Goal: Navigation & Orientation: Find specific page/section

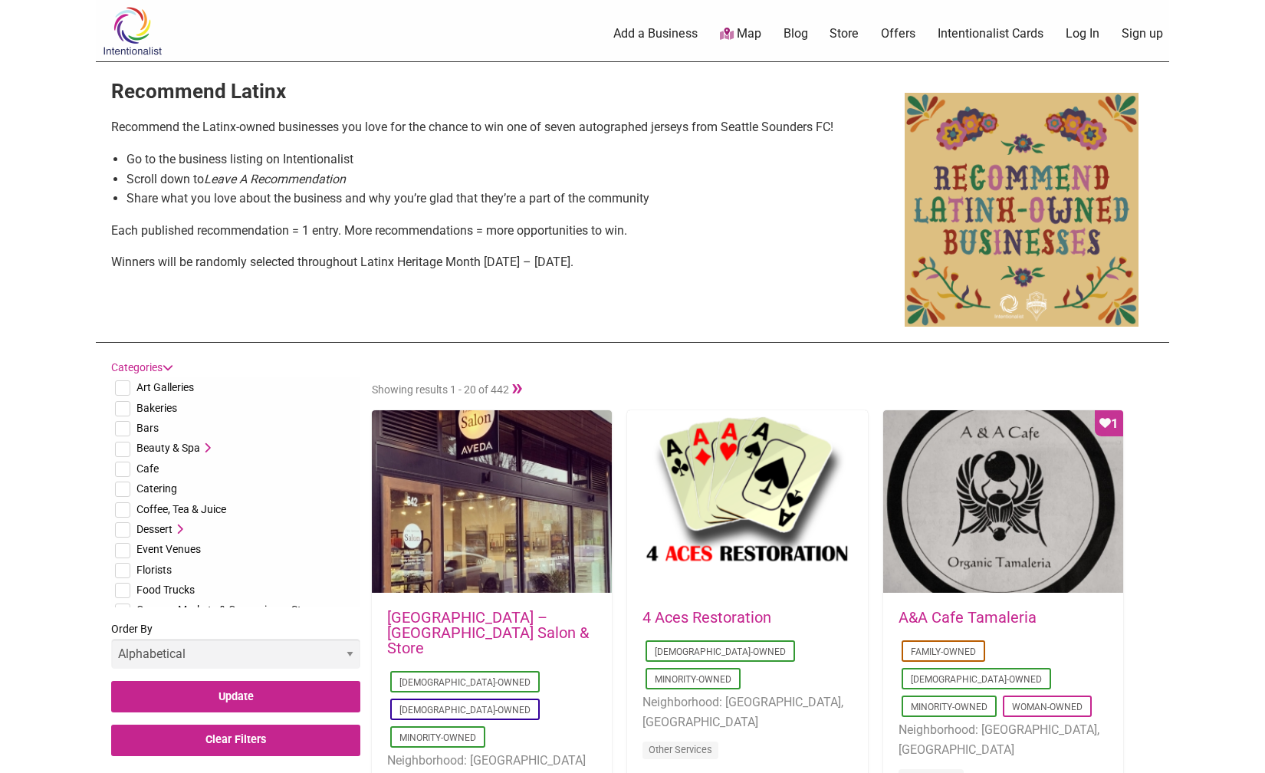
click at [544, 225] on p "Each published recommendation = 1 entry. More recommendations = more opportunit…" at bounding box center [494, 231] width 766 height 20
click at [747, 27] on link "Map" at bounding box center [740, 34] width 41 height 18
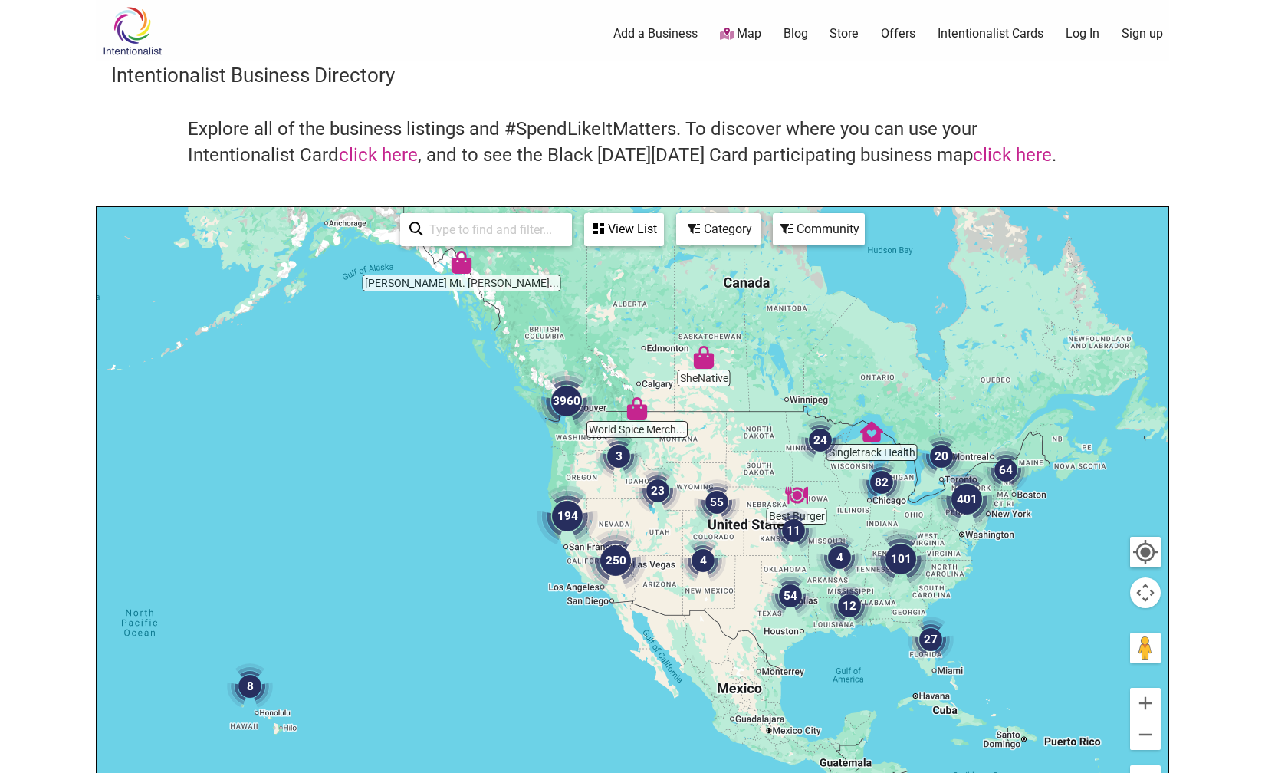
click at [565, 394] on img "3960" at bounding box center [566, 400] width 61 height 61
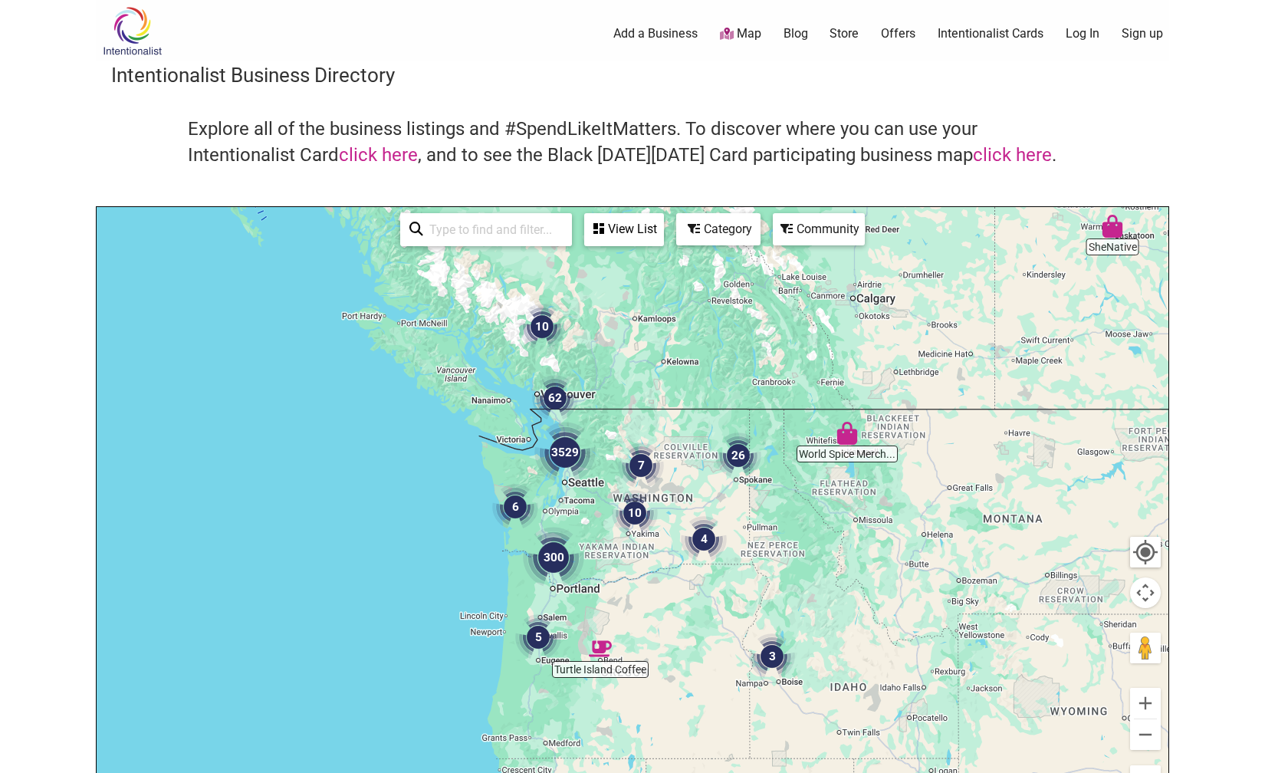
click at [565, 504] on div "To navigate, press the arrow keys." at bounding box center [632, 505] width 1071 height 596
